Goal: Transaction & Acquisition: Download file/media

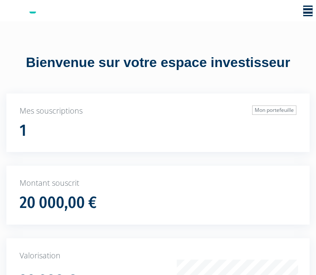
click at [306, 12] on icon "Toggle navigation" at bounding box center [308, 11] width 9 height 11
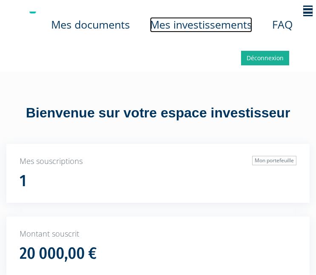
click at [189, 20] on link "Mes investissements" at bounding box center [201, 24] width 102 height 15
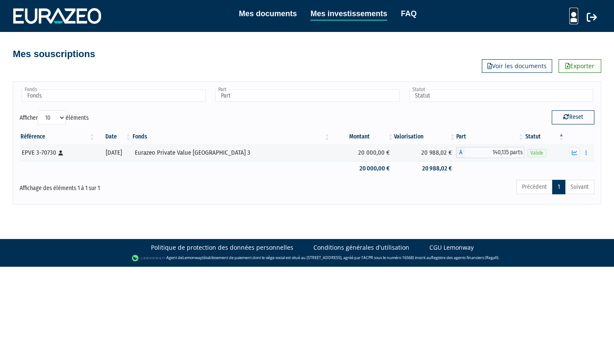
click at [316, 18] on icon at bounding box center [573, 17] width 9 height 10
click at [316, 36] on link "Mon profil" at bounding box center [559, 35] width 68 height 12
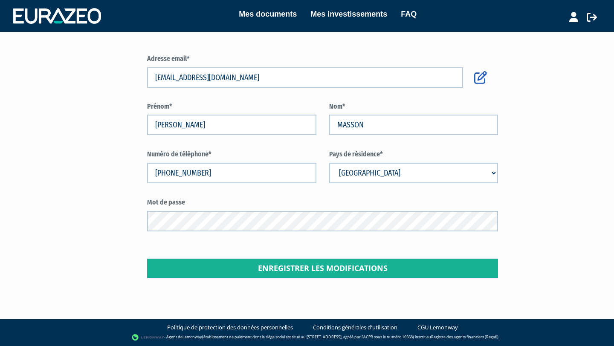
scroll to position [10, 0]
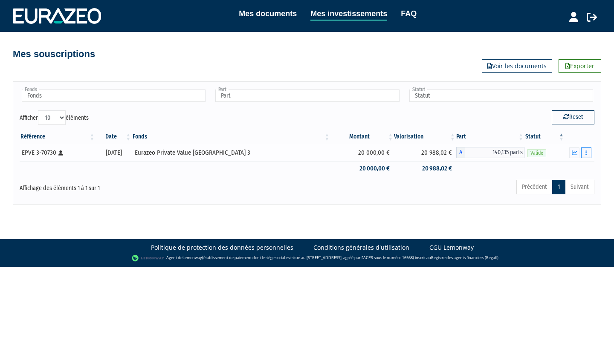
click at [586, 154] on icon "button" at bounding box center [586, 153] width 1 height 6
click at [573, 154] on icon "button" at bounding box center [575, 153] width 6 height 6
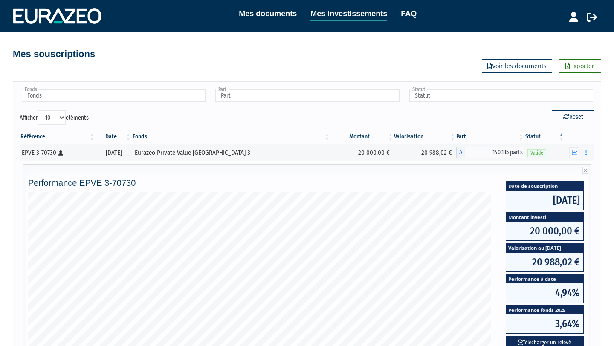
click at [79, 64] on div "Mes souscriptions Exporter Voir les documents" at bounding box center [307, 52] width 499 height 41
click at [73, 57] on h4 "Mes souscriptions" at bounding box center [54, 54] width 82 height 10
click at [72, 23] on div "Mes documents Mes investissements FAQ Mon profil Mes structures" at bounding box center [307, 16] width 588 height 17
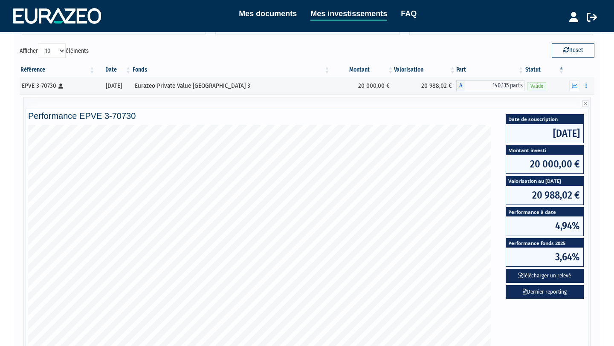
scroll to position [67, 0]
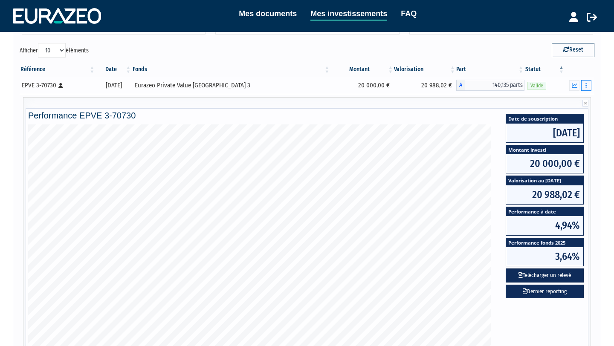
click at [585, 85] on button "button" at bounding box center [586, 85] width 10 height 11
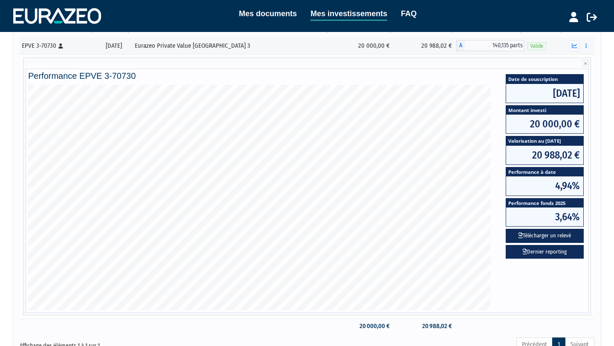
scroll to position [0, 0]
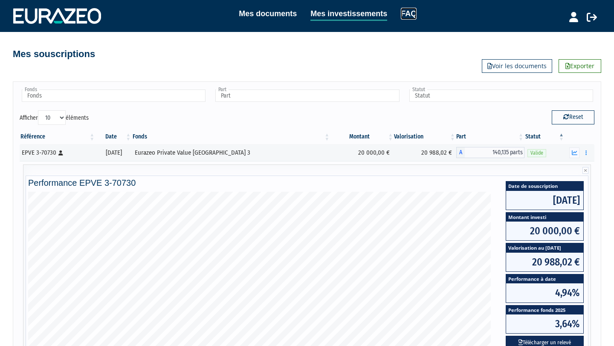
click at [411, 12] on link "FAQ" at bounding box center [409, 14] width 16 height 12
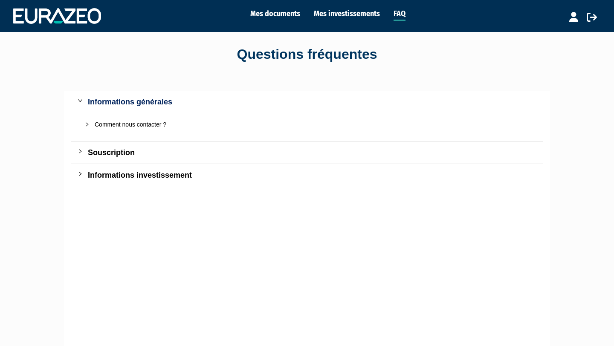
click at [124, 172] on div "Informations investissement" at bounding box center [312, 175] width 449 height 12
click at [127, 157] on div "Souscription" at bounding box center [312, 153] width 449 height 12
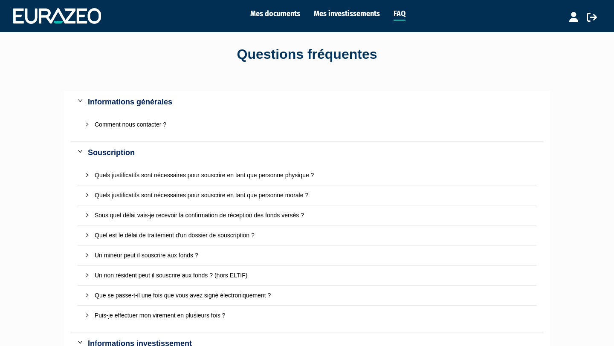
click at [143, 126] on div "Comment nous contacter ?" at bounding box center [312, 124] width 435 height 9
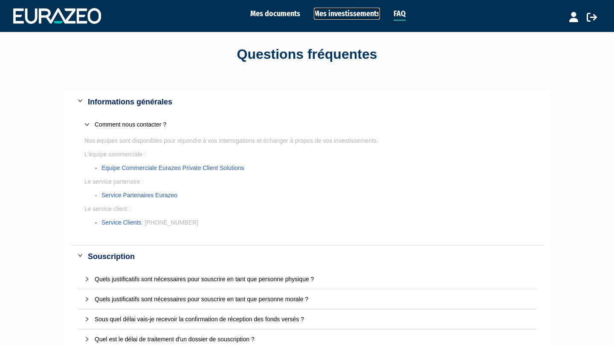
click at [351, 17] on link "Mes investissements" at bounding box center [347, 14] width 66 height 12
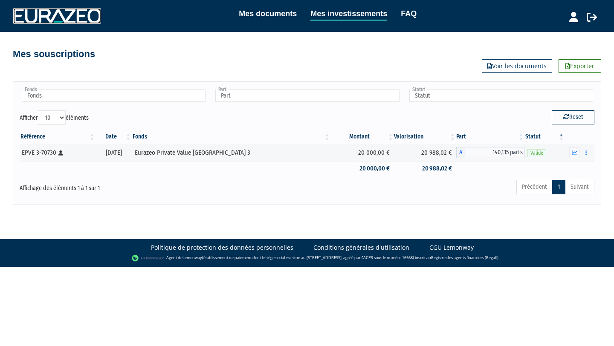
click at [62, 18] on img at bounding box center [57, 15] width 88 height 15
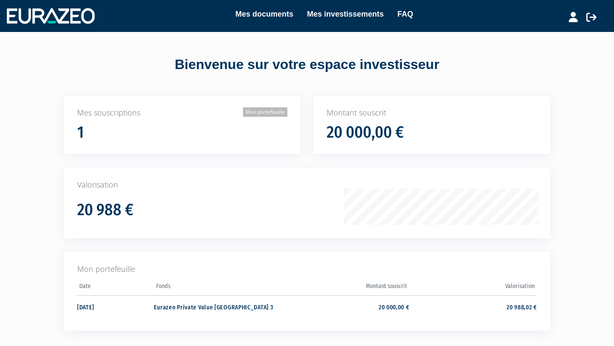
click at [264, 111] on link "Mon portefeuille" at bounding box center [265, 111] width 44 height 9
click at [365, 128] on h1 "20 000,00 €" at bounding box center [365, 133] width 77 height 18
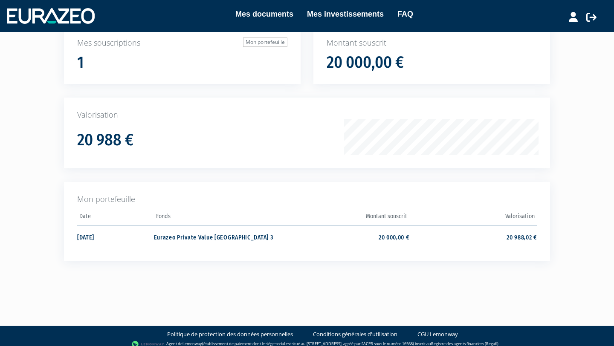
scroll to position [76, 0]
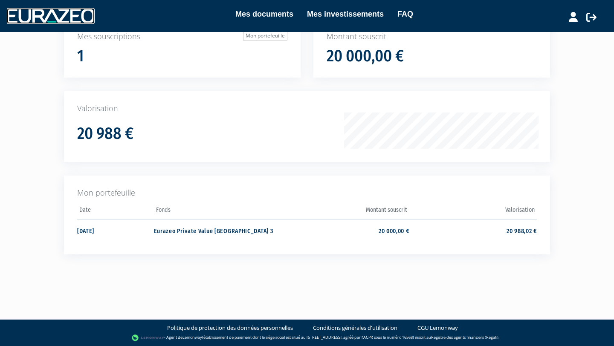
click at [70, 13] on img at bounding box center [51, 15] width 88 height 15
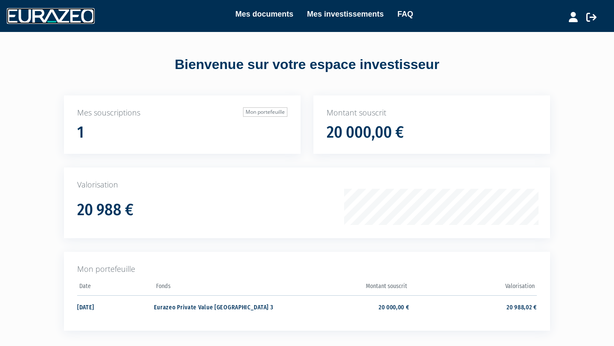
click at [75, 15] on img at bounding box center [51, 15] width 88 height 15
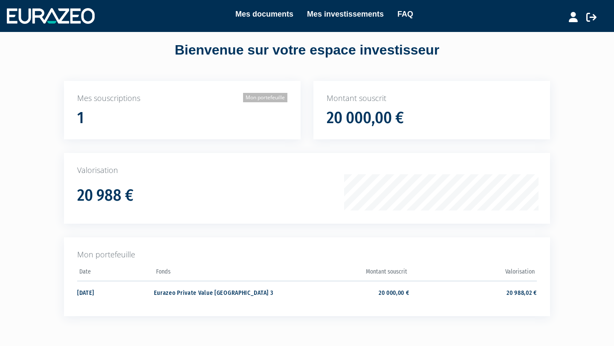
scroll to position [3, 0]
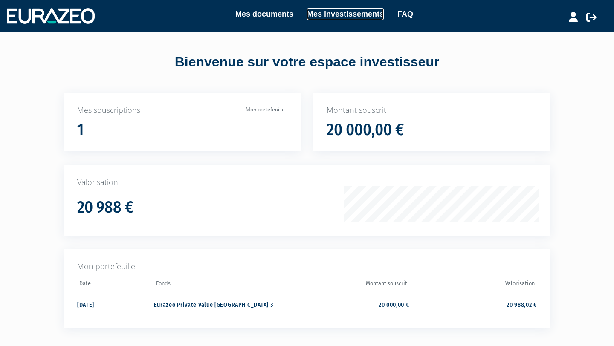
click at [342, 10] on link "Mes investissements" at bounding box center [345, 14] width 77 height 12
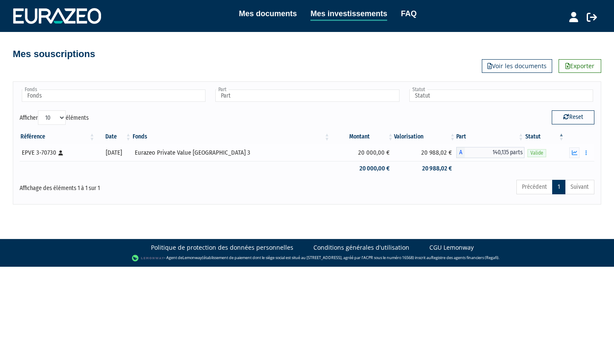
click at [502, 152] on span "140,135 parts" at bounding box center [495, 152] width 60 height 11
click at [477, 148] on span "140,135 parts" at bounding box center [495, 152] width 60 height 11
click at [493, 152] on span "140,135 parts" at bounding box center [495, 152] width 60 height 11
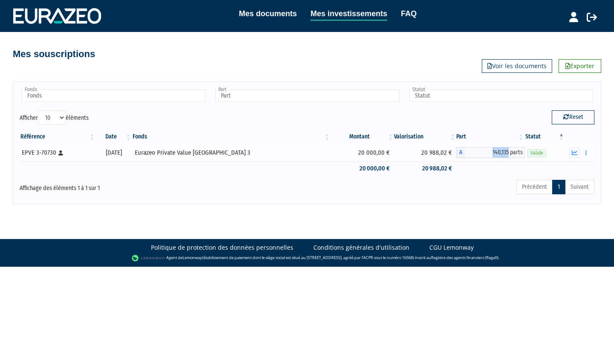
click at [493, 152] on span "140,135 parts" at bounding box center [495, 152] width 60 height 11
click at [509, 152] on span "140,135 parts" at bounding box center [495, 152] width 60 height 11
click at [586, 154] on icon "button" at bounding box center [586, 153] width 1 height 6
click at [577, 167] on link "Documents" at bounding box center [567, 168] width 43 height 14
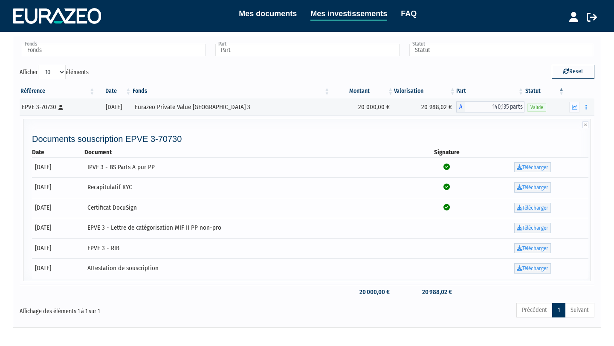
scroll to position [47, 0]
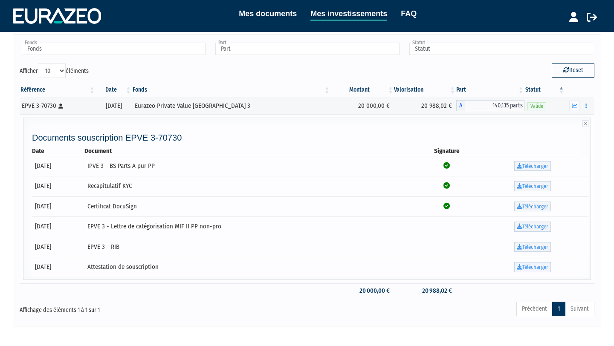
click at [531, 267] on link "Télécharger" at bounding box center [532, 267] width 37 height 10
